Goal: Check status: Check status

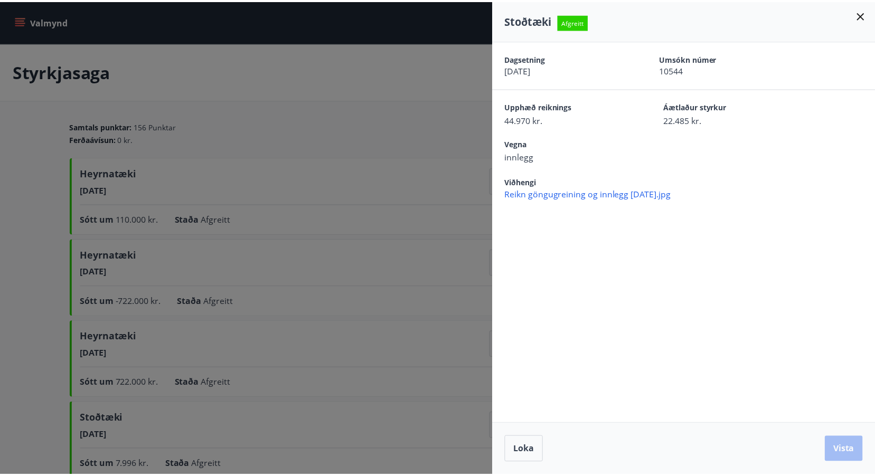
scroll to position [158, 0]
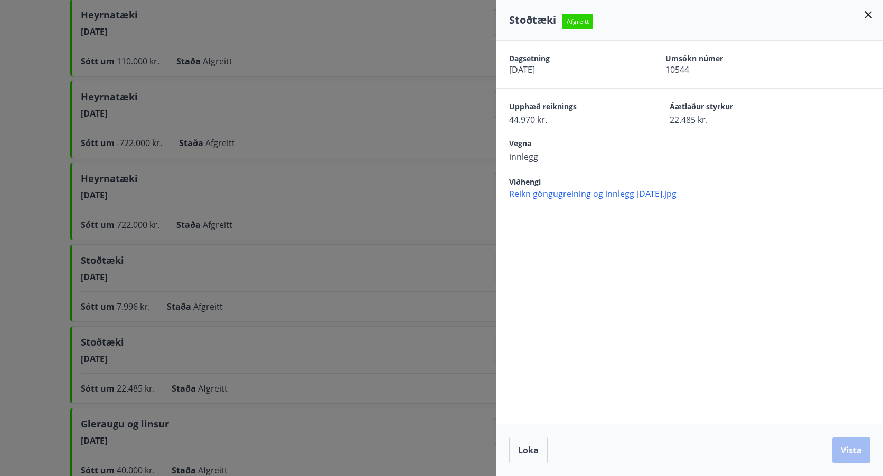
click at [278, 76] on div at bounding box center [441, 238] width 883 height 476
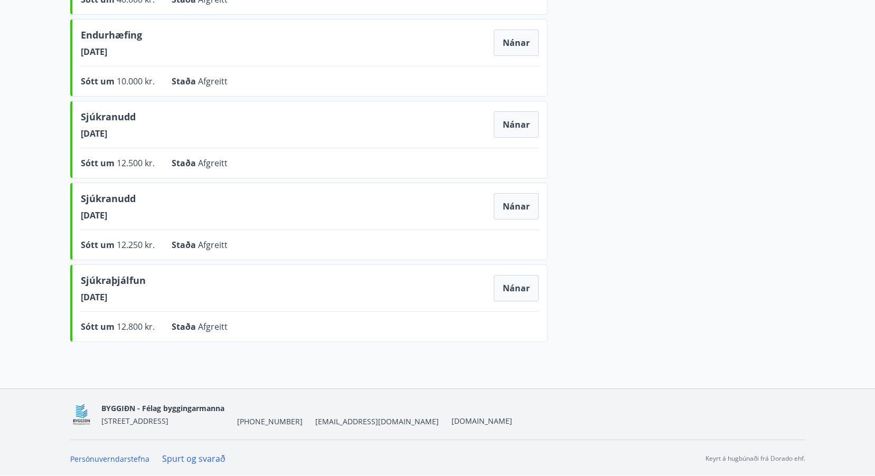
scroll to position [631, 0]
click at [513, 290] on button "Nánar" at bounding box center [516, 287] width 45 height 26
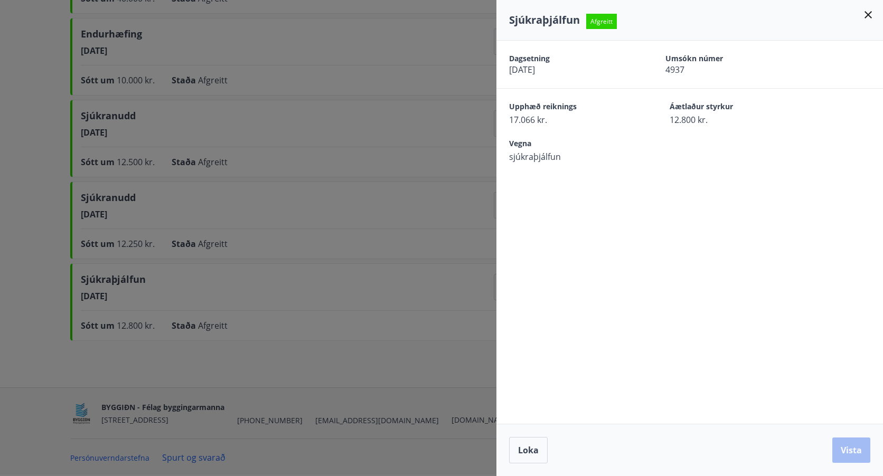
click at [353, 278] on div at bounding box center [441, 238] width 883 height 476
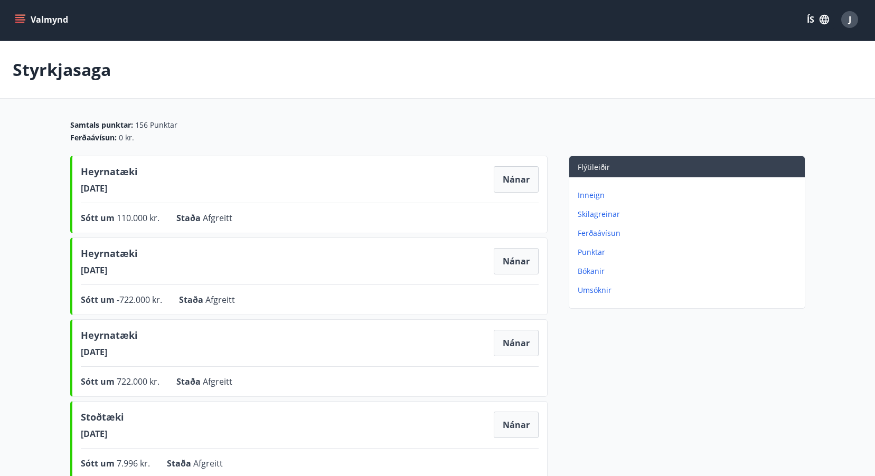
scroll to position [0, 0]
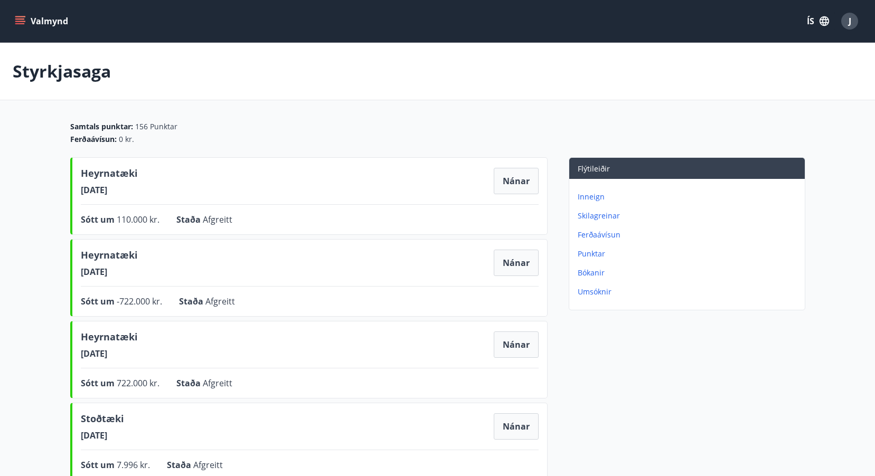
click at [591, 195] on p "Inneign" at bounding box center [689, 197] width 223 height 11
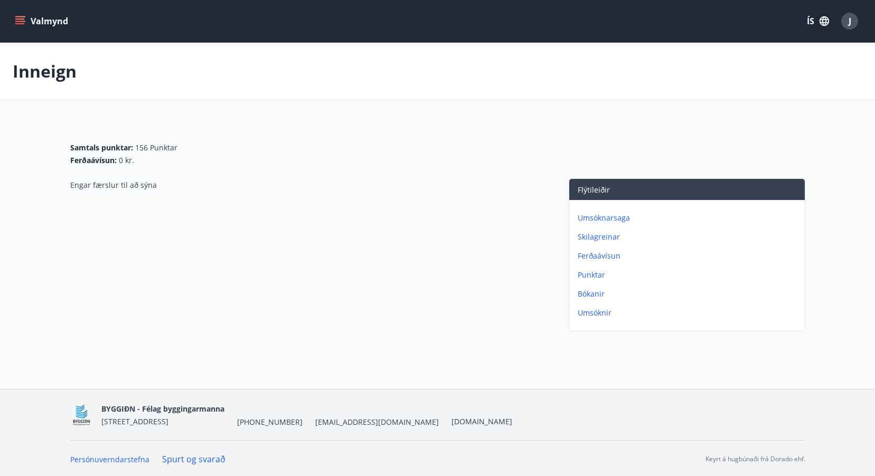
scroll to position [2, 0]
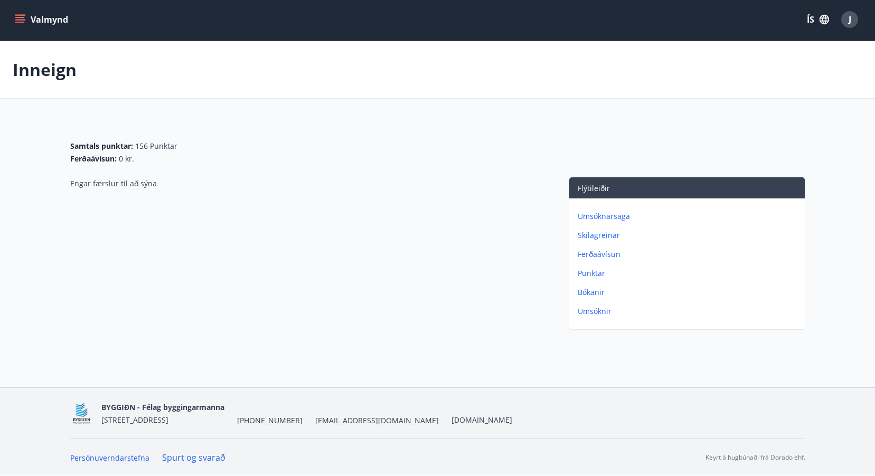
click at [604, 214] on p "Umsóknarsaga" at bounding box center [689, 216] width 223 height 11
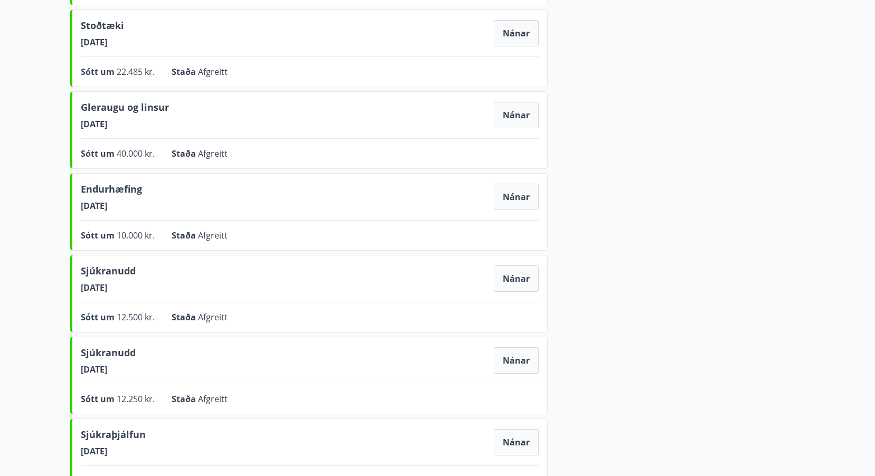
scroll to position [631, 0]
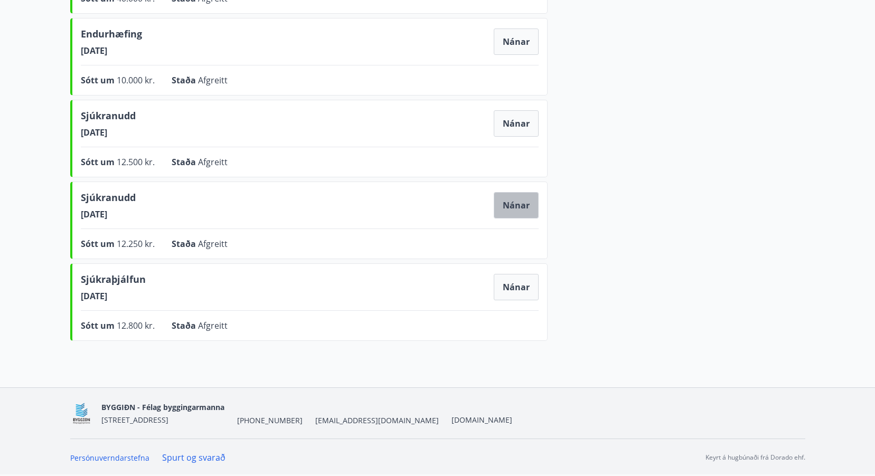
click at [512, 205] on button "Nánar" at bounding box center [516, 205] width 45 height 26
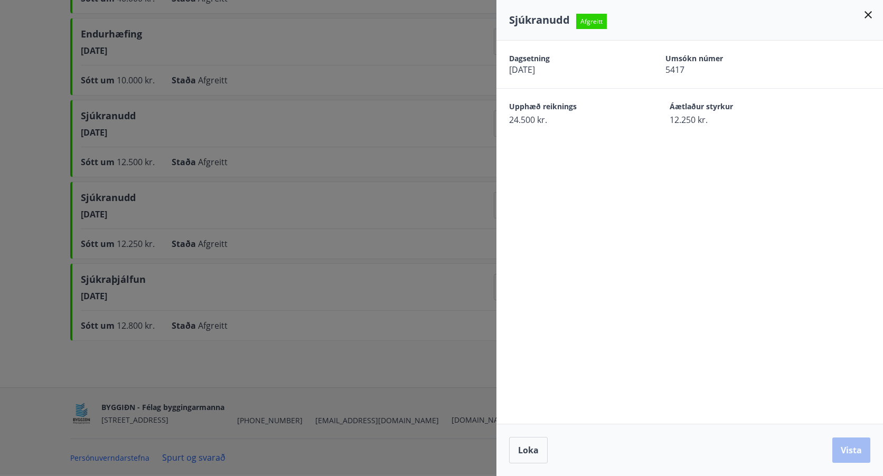
click at [226, 145] on div at bounding box center [441, 238] width 883 height 476
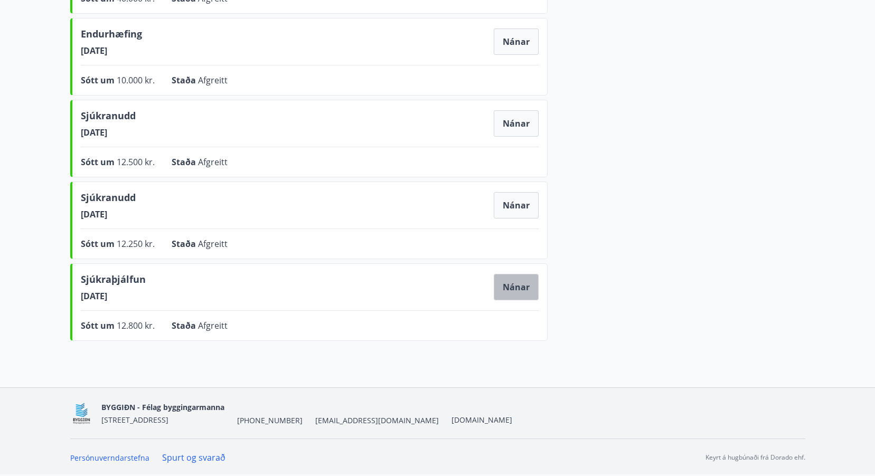
click at [521, 287] on button "Nánar" at bounding box center [516, 287] width 45 height 26
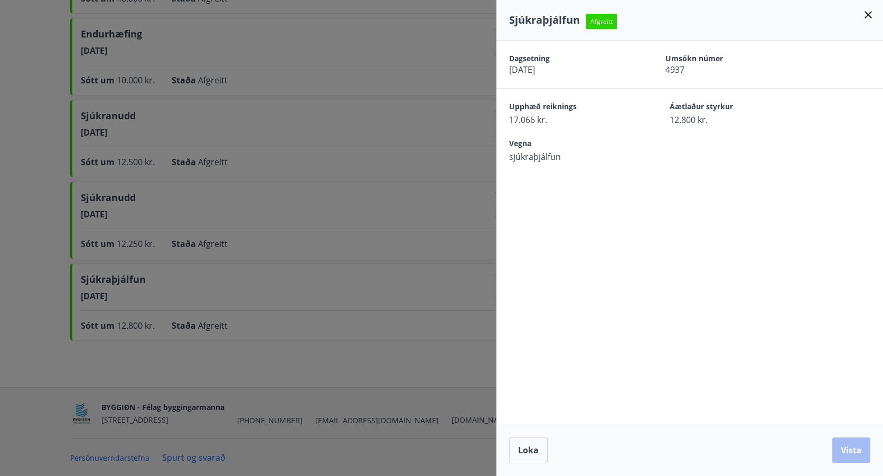
click at [378, 212] on div at bounding box center [441, 238] width 883 height 476
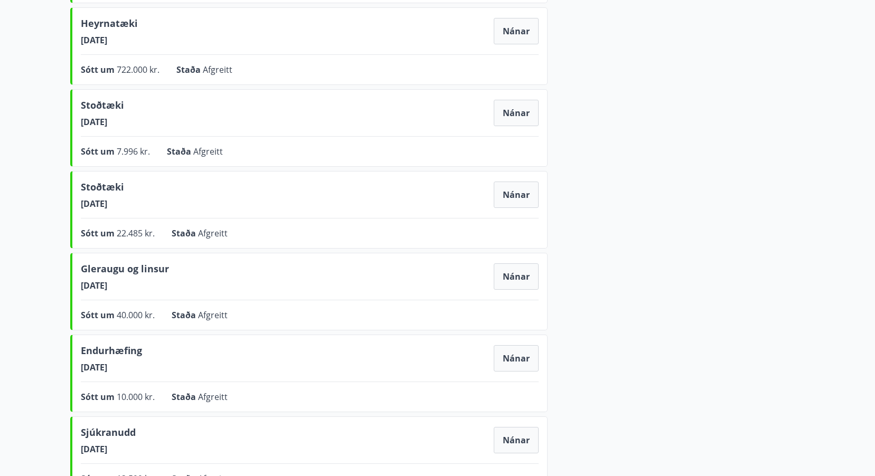
scroll to position [0, 0]
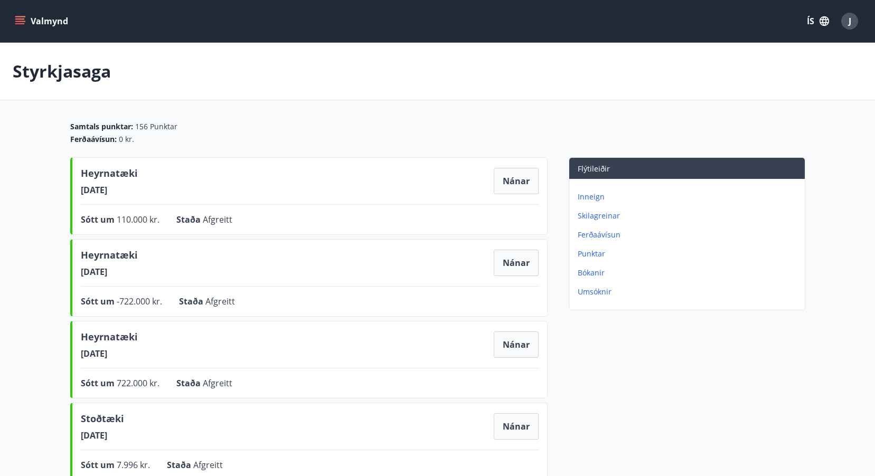
click at [589, 293] on p "Umsóknir" at bounding box center [689, 292] width 223 height 11
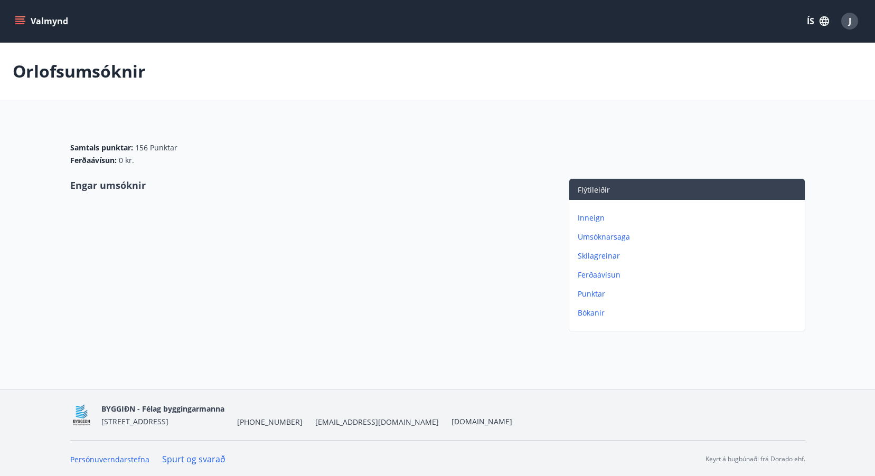
click at [593, 311] on p "Bókanir" at bounding box center [689, 313] width 223 height 11
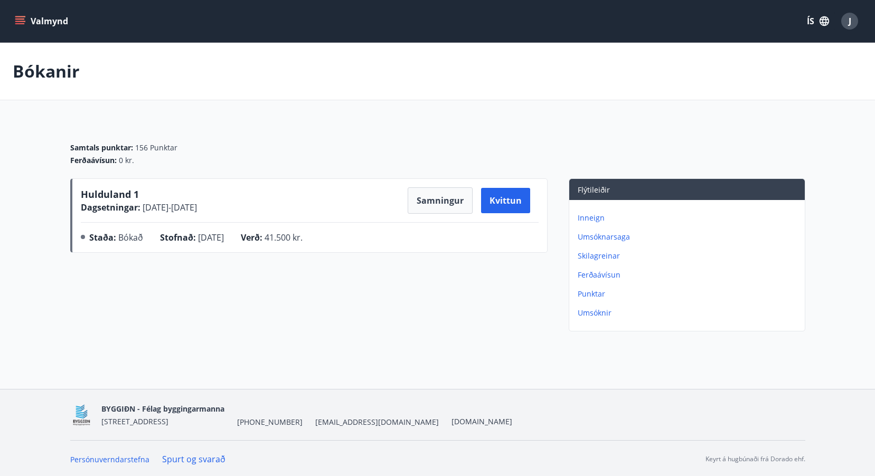
click at [604, 239] on p "Umsóknarsaga" at bounding box center [689, 237] width 223 height 11
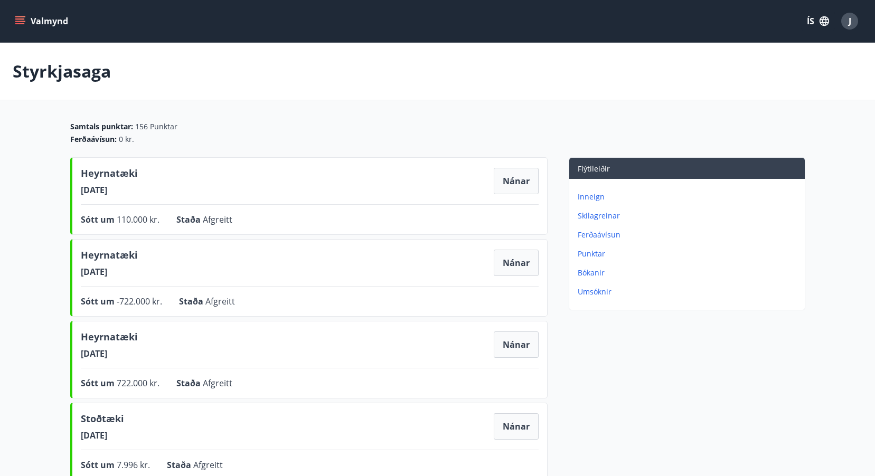
click at [845, 20] on div "J" at bounding box center [850, 21] width 17 height 17
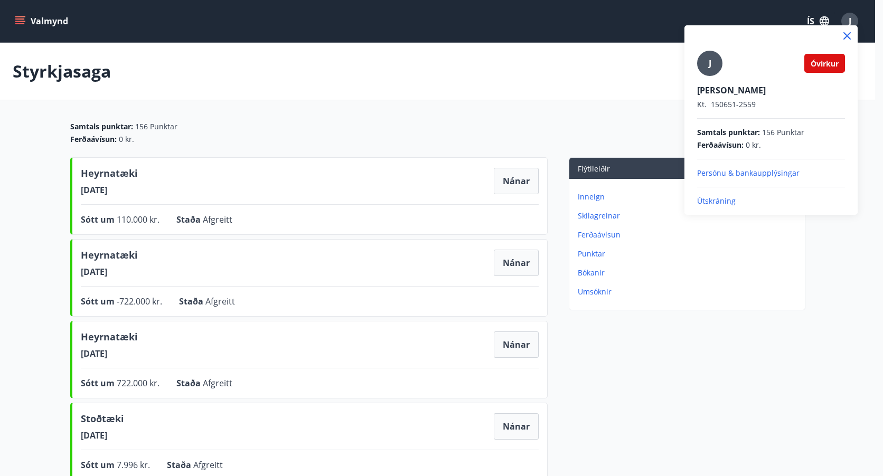
click at [710, 199] on p "Útskráning" at bounding box center [771, 201] width 148 height 11
click at [717, 201] on p "Útskráning" at bounding box center [771, 201] width 148 height 11
